Goal: Transaction & Acquisition: Book appointment/travel/reservation

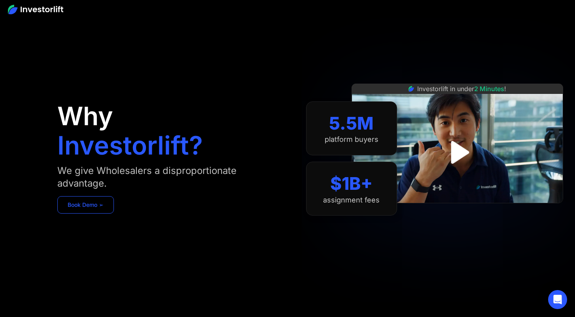
click at [89, 205] on link "Book Demo ➢" at bounding box center [85, 204] width 57 height 17
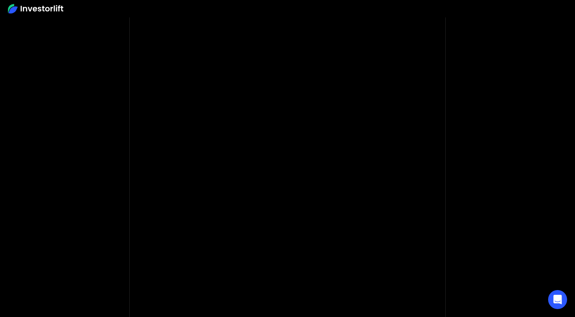
scroll to position [51, 0]
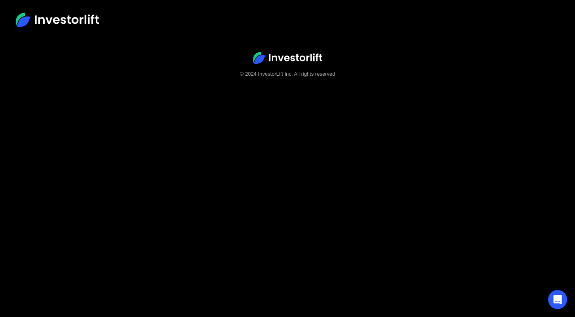
scroll to position [49, 0]
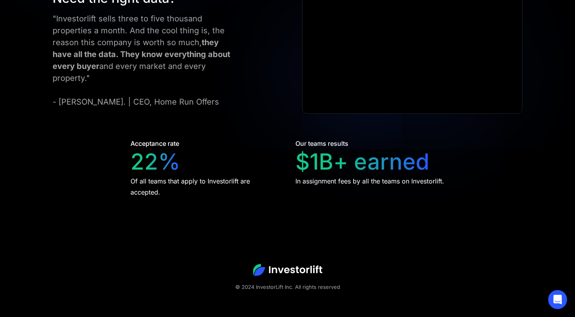
scroll to position [1459, 0]
click at [160, 149] on div "22%" at bounding box center [156, 162] width 50 height 27
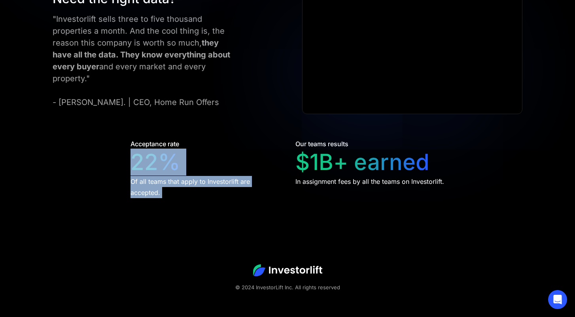
drag, startPoint x: 160, startPoint y: 148, endPoint x: 159, endPoint y: 178, distance: 30.1
click at [159, 179] on div "Acceptance rate 22% Of all teams that apply to Investorlift are accepted." at bounding box center [206, 168] width 150 height 59
click at [159, 178] on div "Of all teams that apply to Investorlift are accepted." at bounding box center [206, 187] width 150 height 22
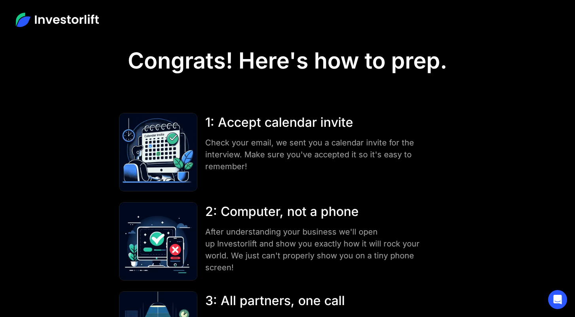
scroll to position [0, 0]
click at [82, 20] on img at bounding box center [57, 20] width 83 height 14
